Goal: Information Seeking & Learning: Learn about a topic

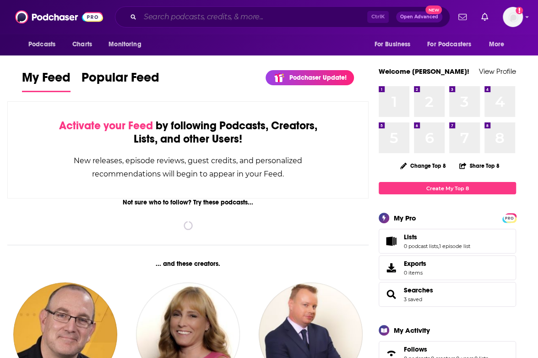
click at [269, 19] on input "Search podcasts, credits, & more..." at bounding box center [253, 17] width 227 height 15
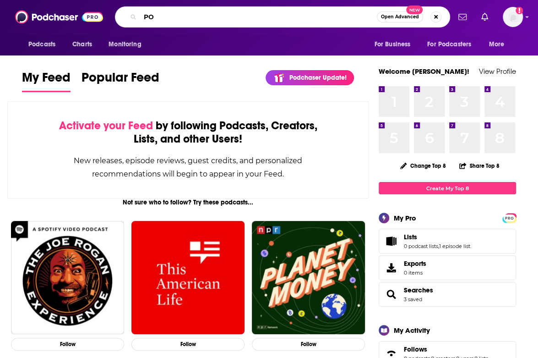
type input "P"
type input "all things work"
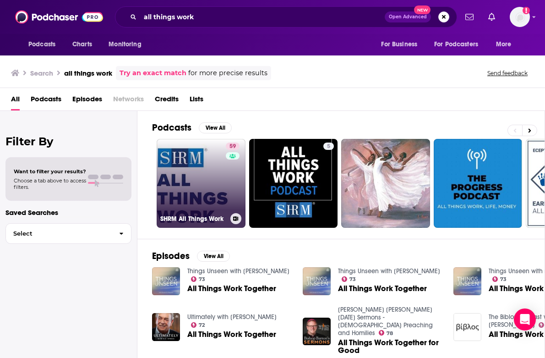
click at [189, 195] on link "59 SHRM All Things Work" at bounding box center [201, 183] width 89 height 89
